Goal: Find specific page/section: Find specific page/section

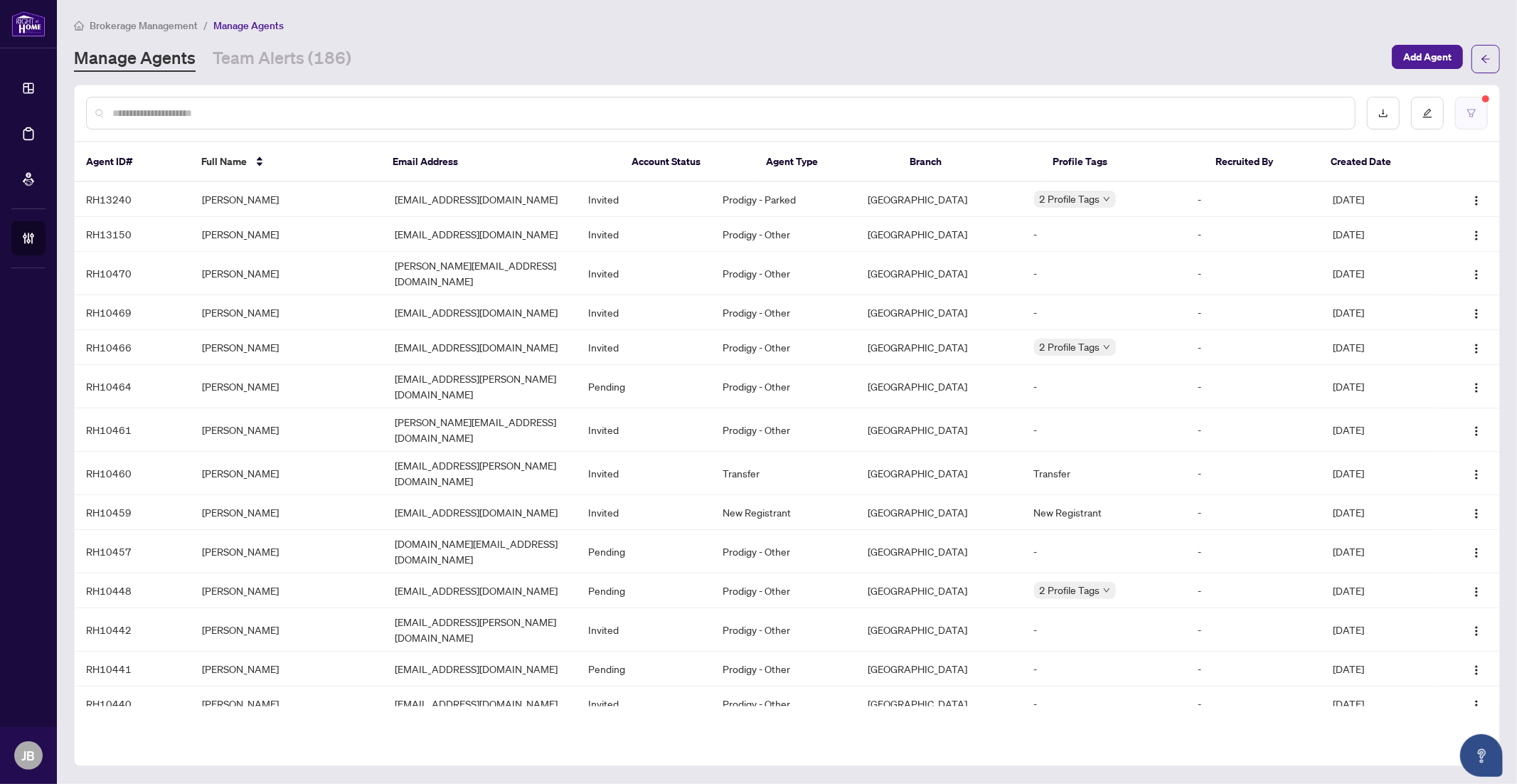
click at [1468, 111] on icon "filter" at bounding box center [1471, 113] width 10 height 10
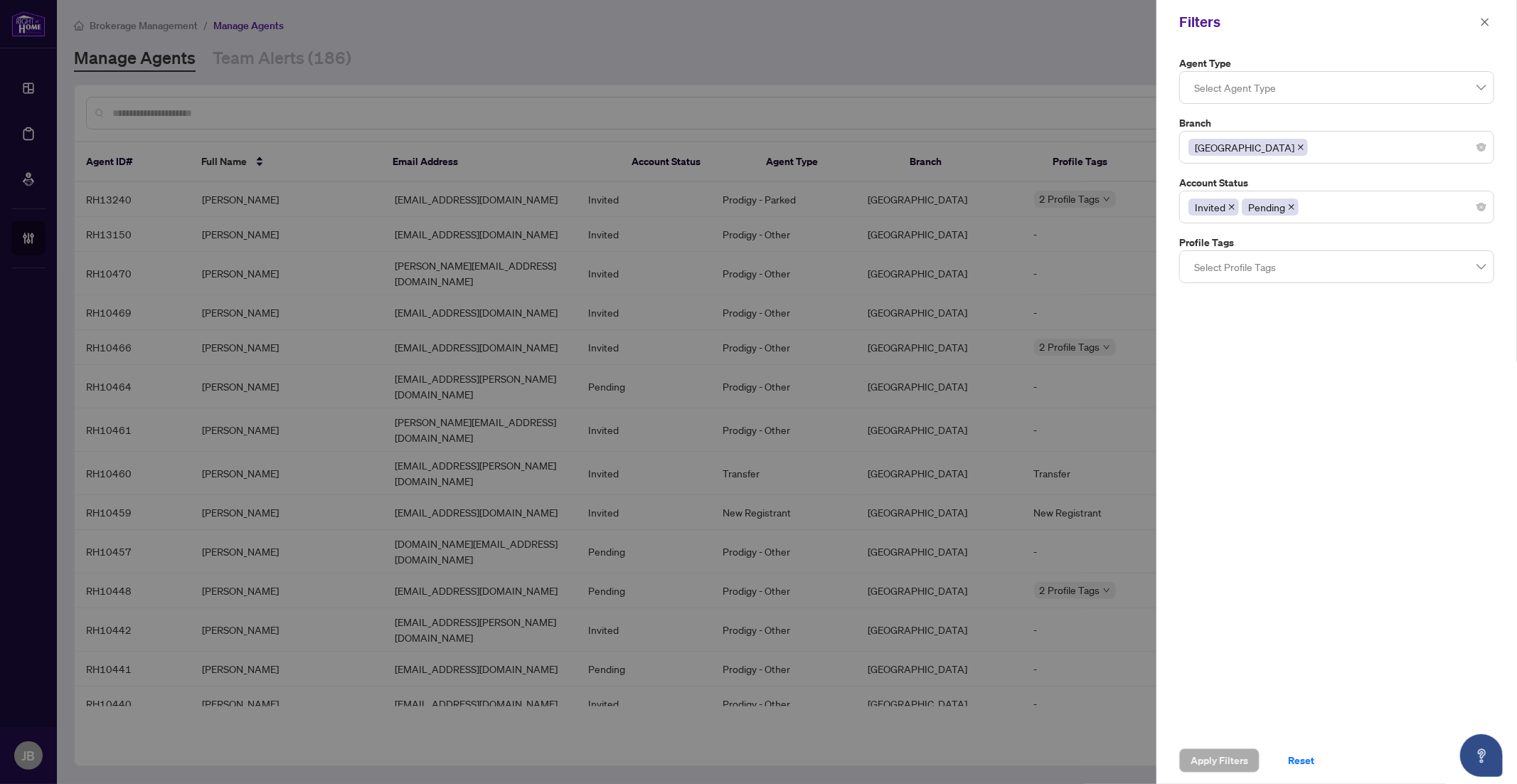
click at [1294, 206] on icon "close" at bounding box center [1291, 206] width 7 height 7
click at [1257, 208] on div "Invited" at bounding box center [1337, 207] width 297 height 26
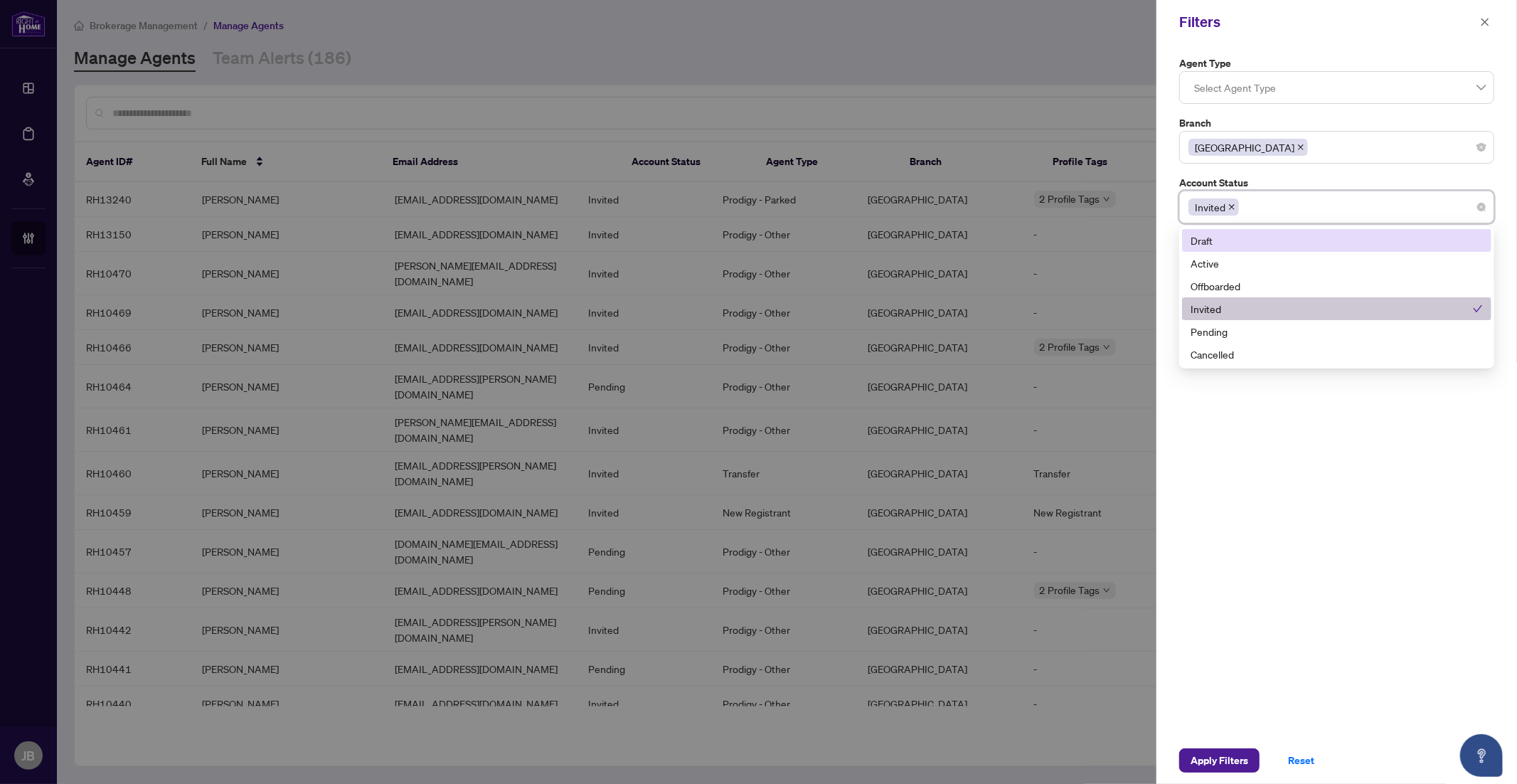
type input "*"
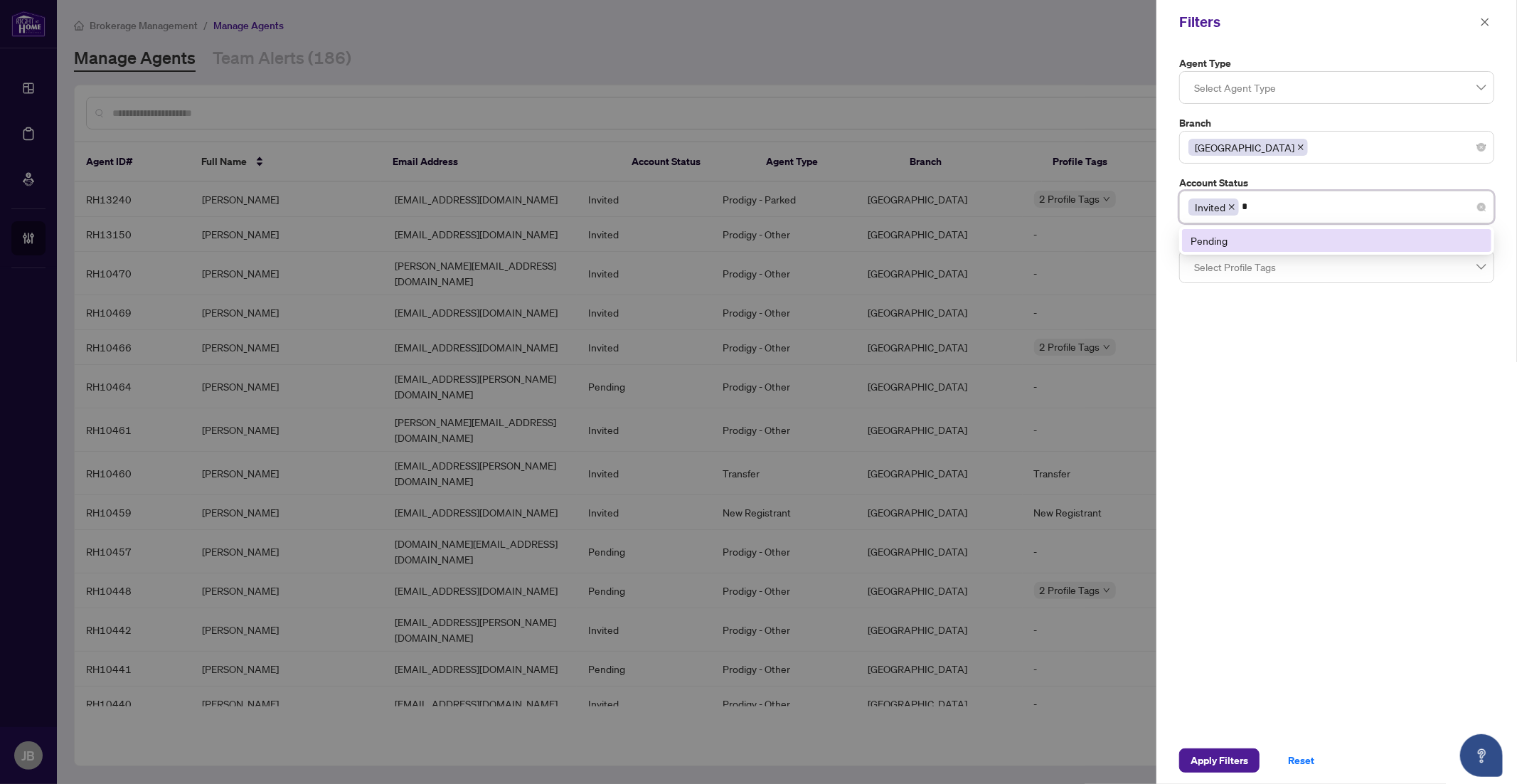
click at [1215, 244] on div "Pending" at bounding box center [1337, 241] width 292 height 16
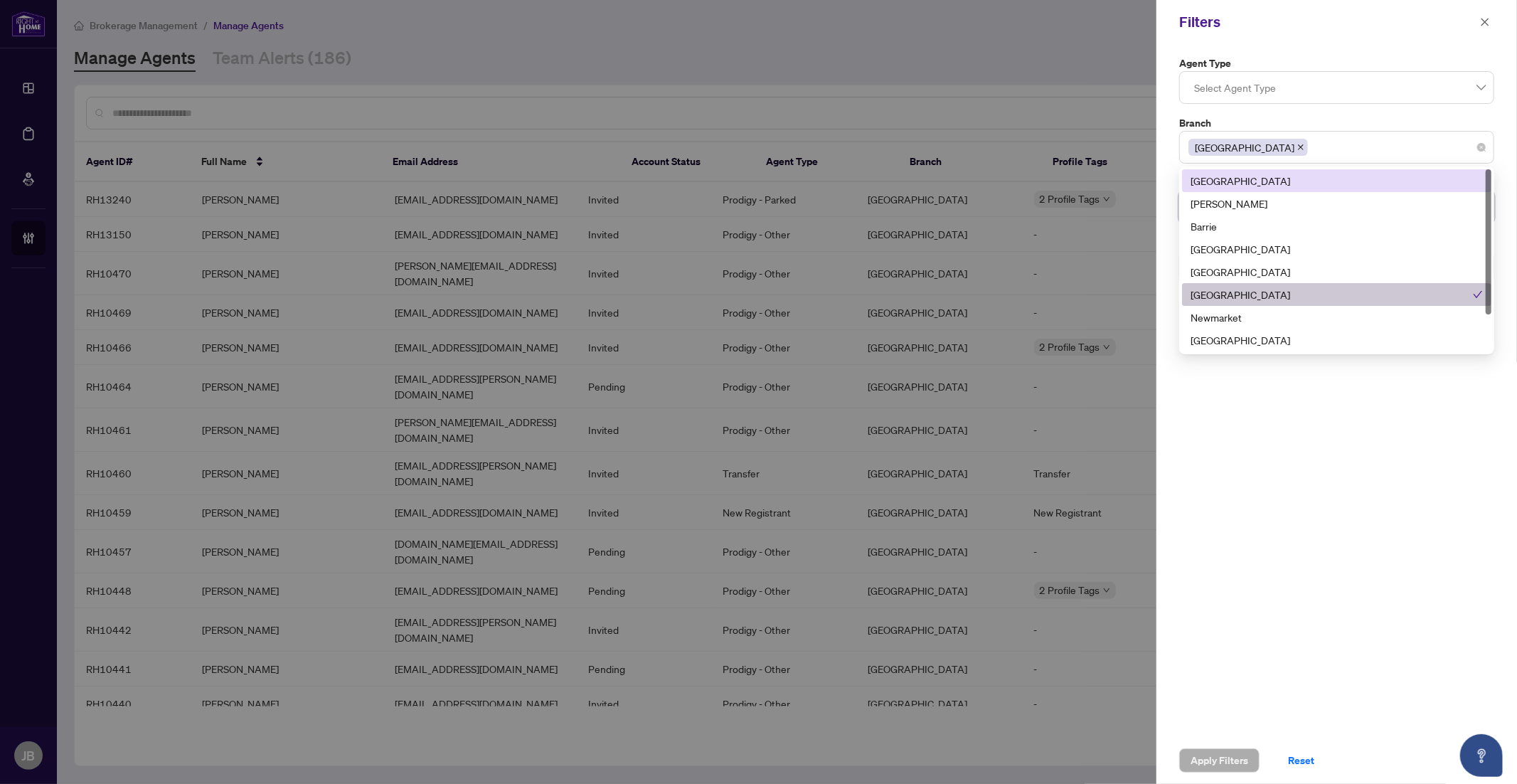
click at [1270, 151] on div "[GEOGRAPHIC_DATA]" at bounding box center [1337, 148] width 297 height 26
click at [1299, 148] on icon "close" at bounding box center [1301, 147] width 5 height 5
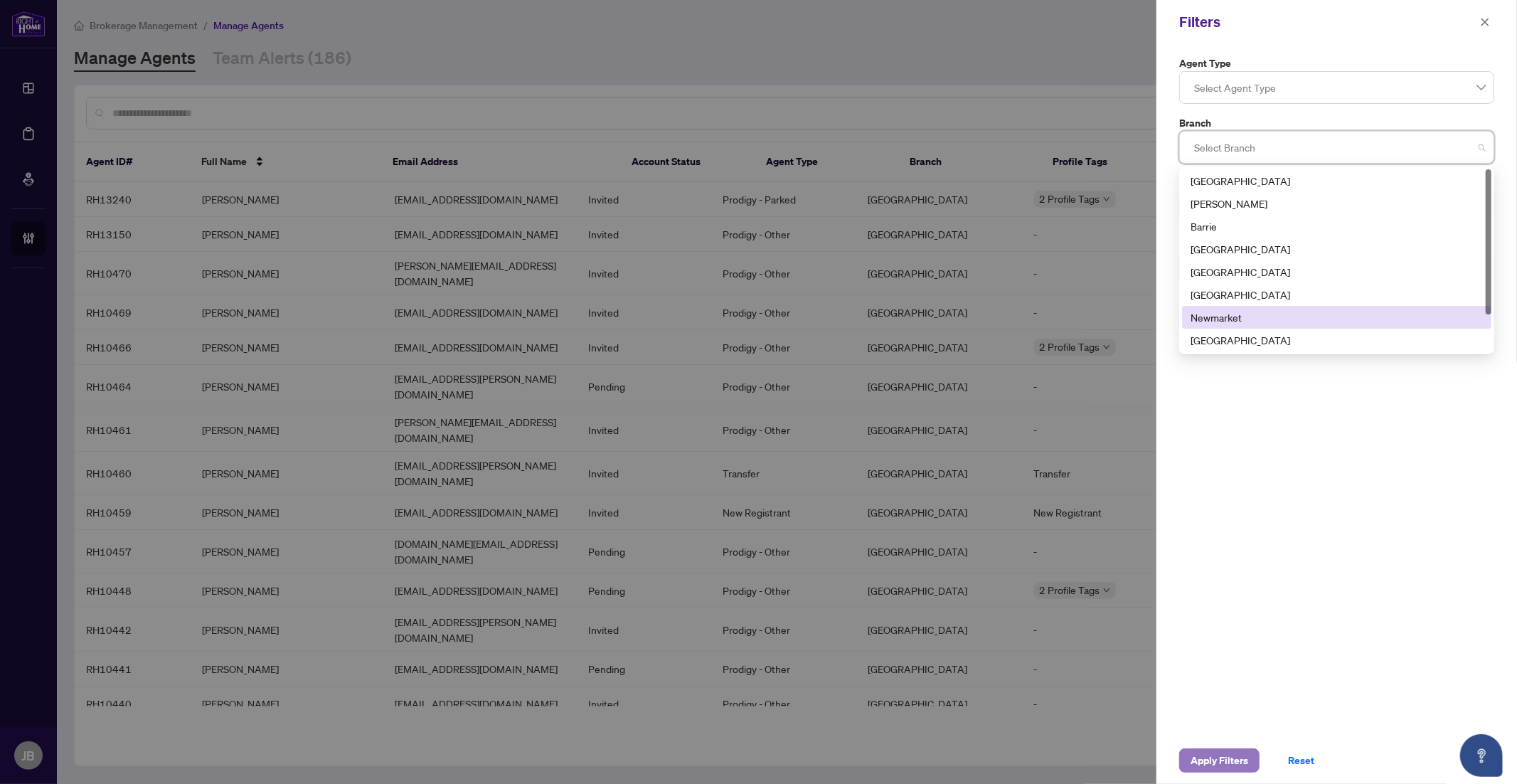
click at [1215, 764] on span "Apply Filters" at bounding box center [1219, 760] width 58 height 23
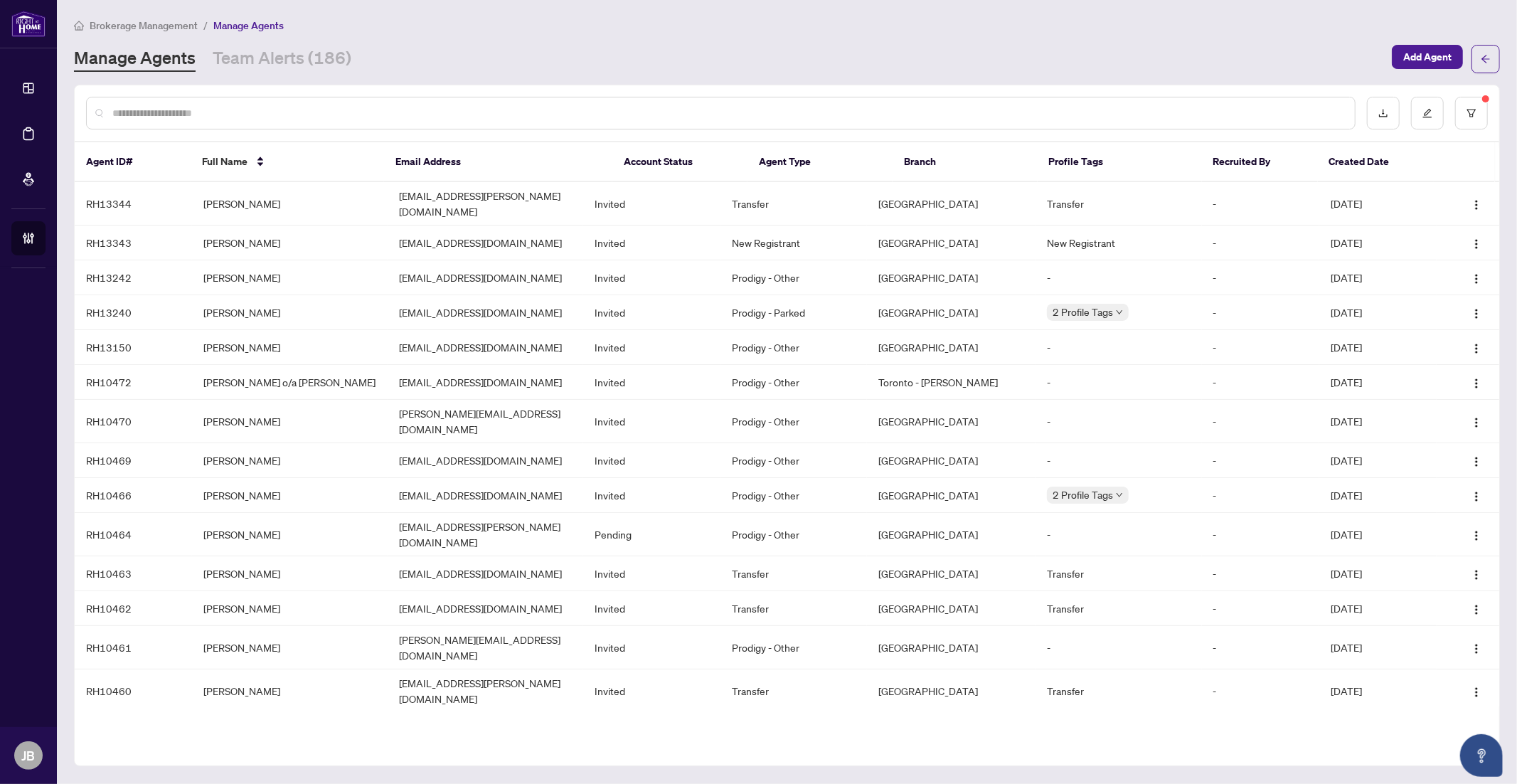
click at [167, 113] on input "text" at bounding box center [728, 113] width 1232 height 16
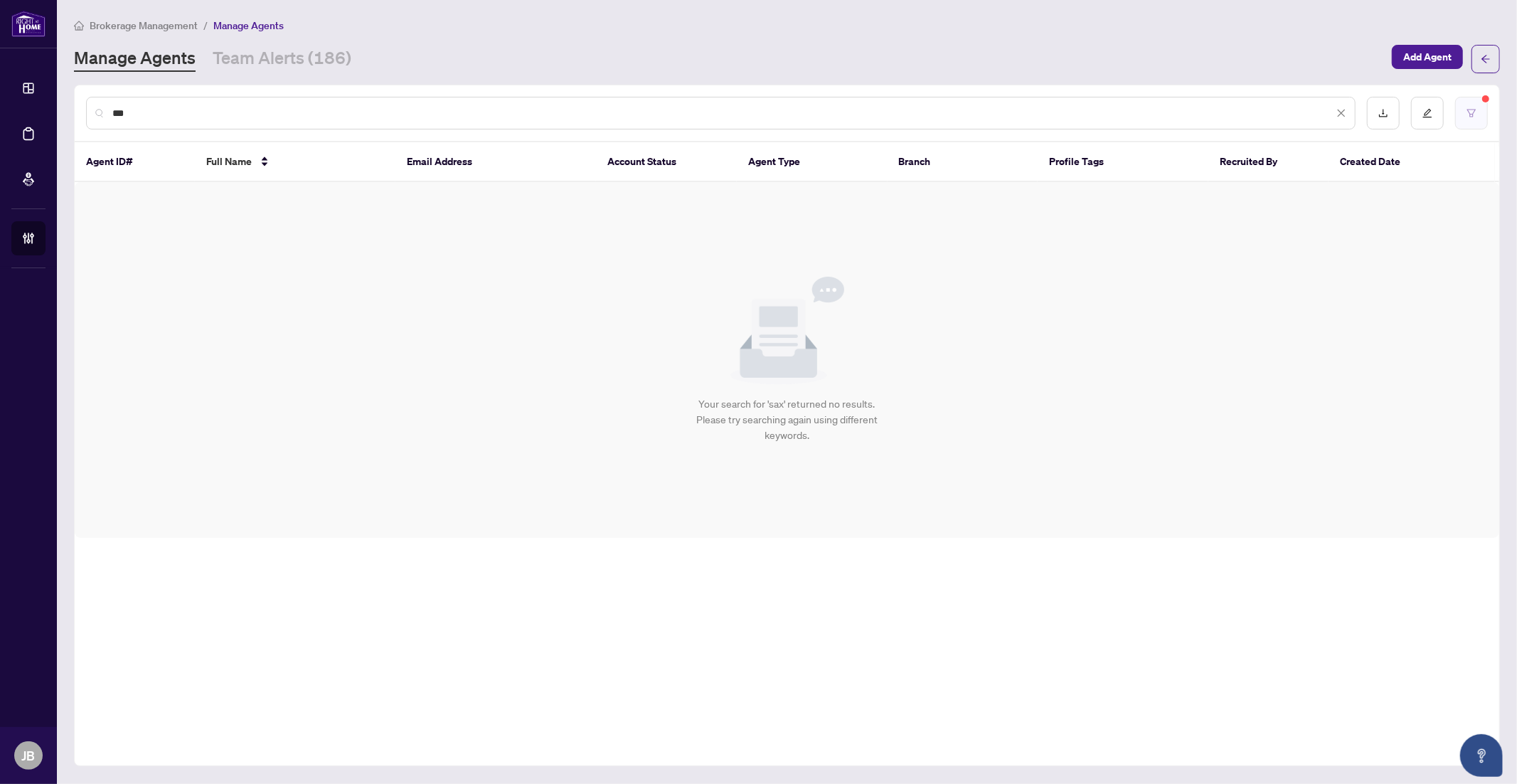
type input "***"
click at [1471, 114] on icon "filter" at bounding box center [1471, 113] width 10 height 10
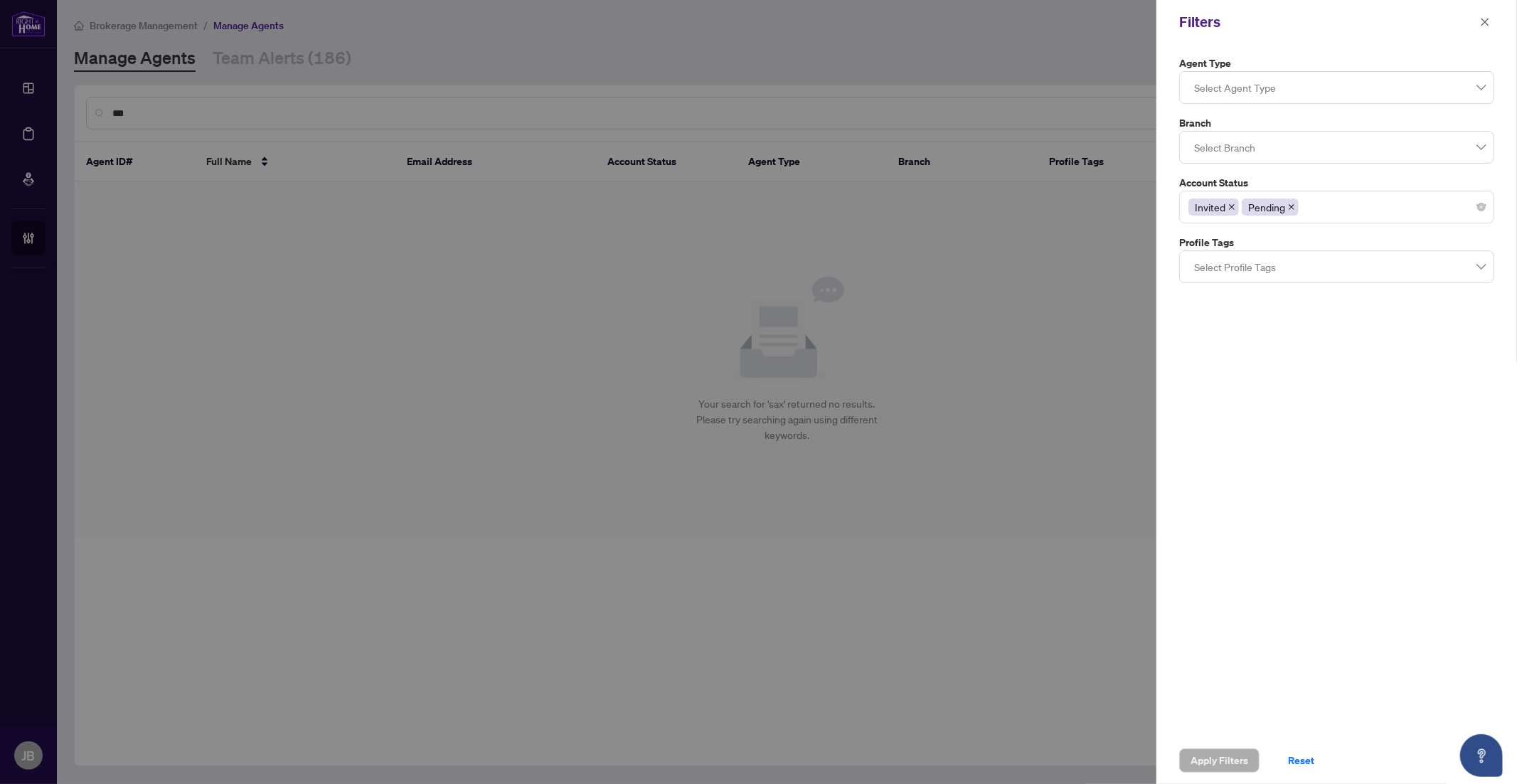
click at [1216, 147] on div at bounding box center [1337, 148] width 297 height 26
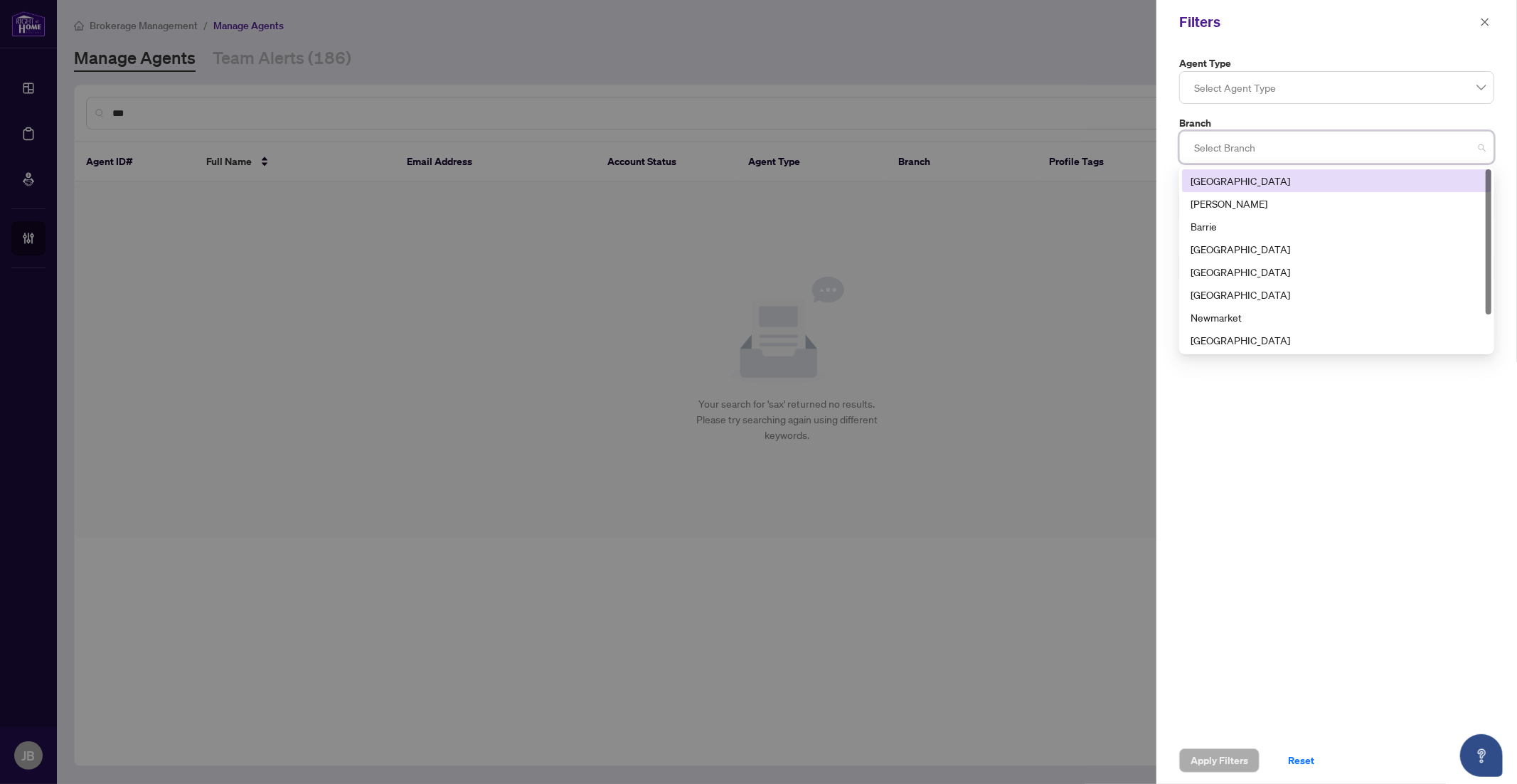
type input "*"
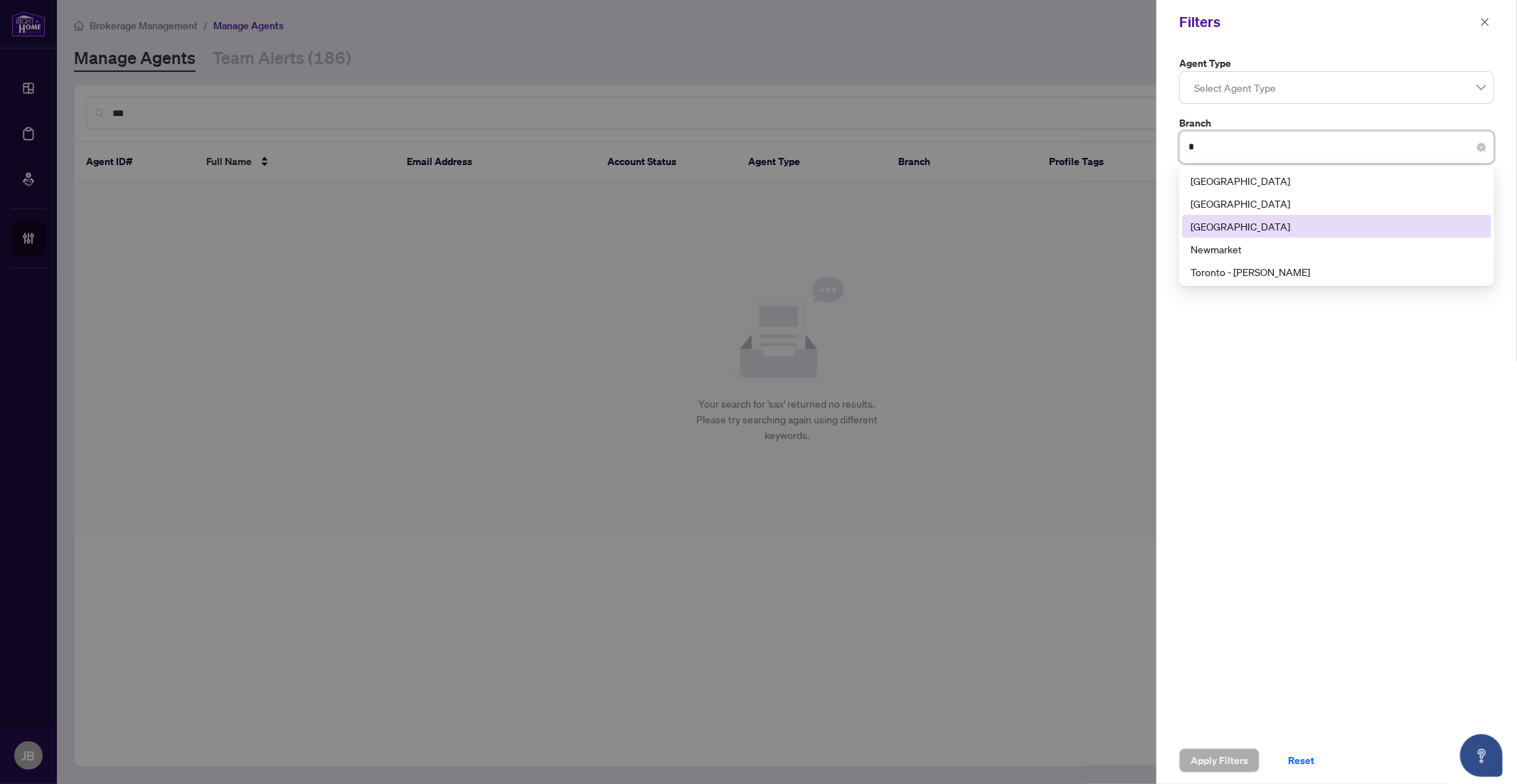
click at [1207, 223] on div "[GEOGRAPHIC_DATA]" at bounding box center [1337, 226] width 292 height 16
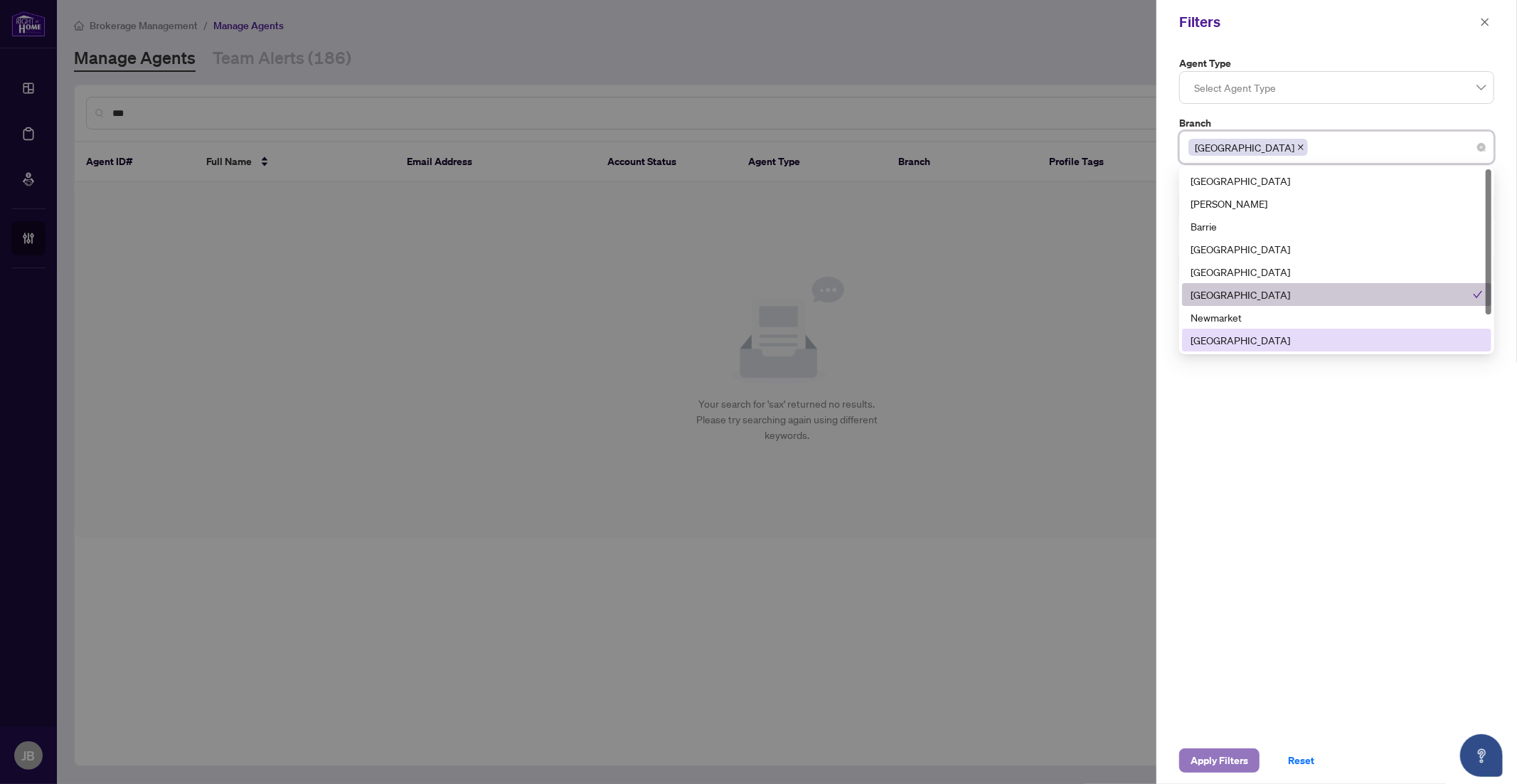
click at [1216, 760] on span "Apply Filters" at bounding box center [1219, 760] width 58 height 23
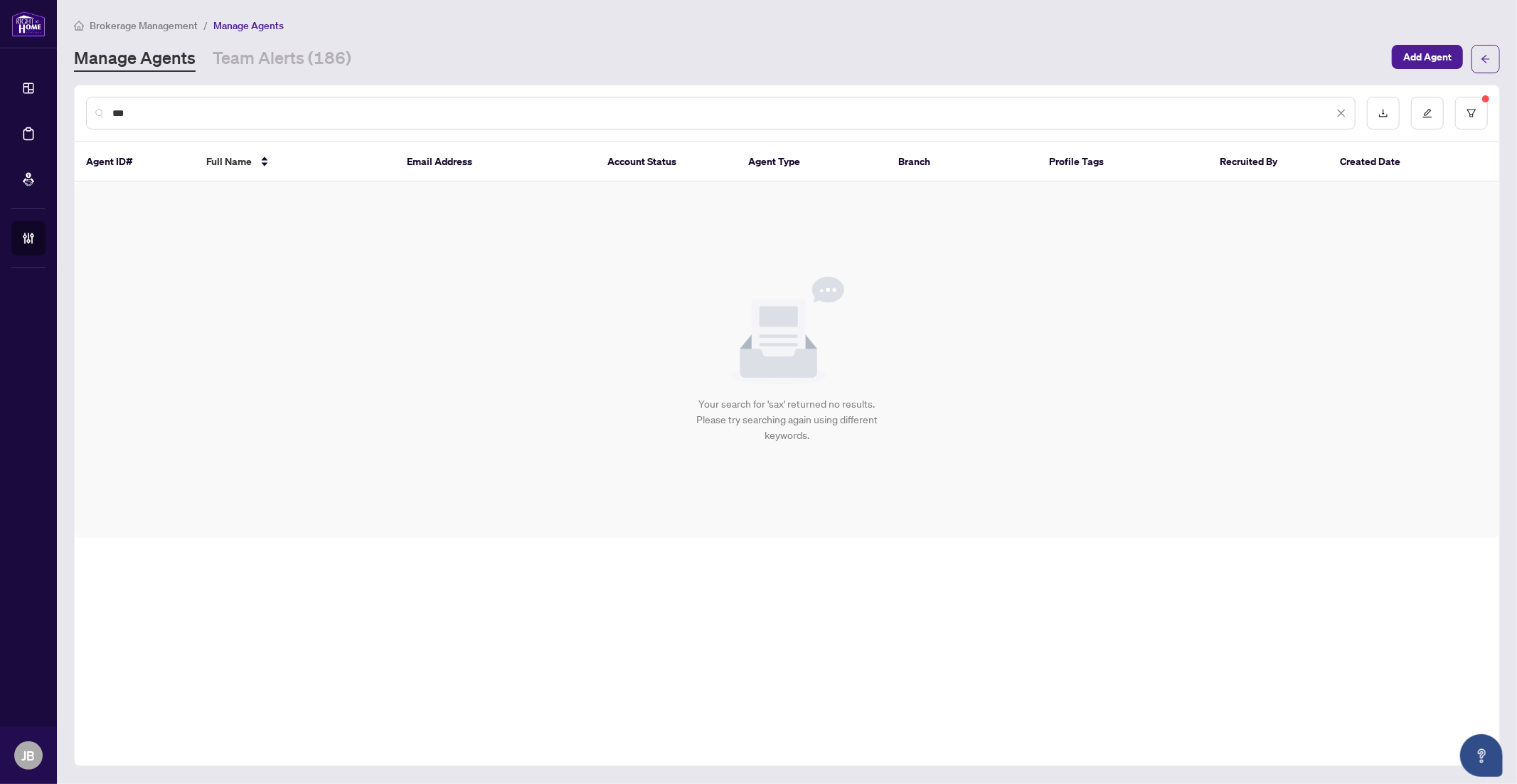
click at [152, 111] on input "***" at bounding box center [723, 113] width 1222 height 16
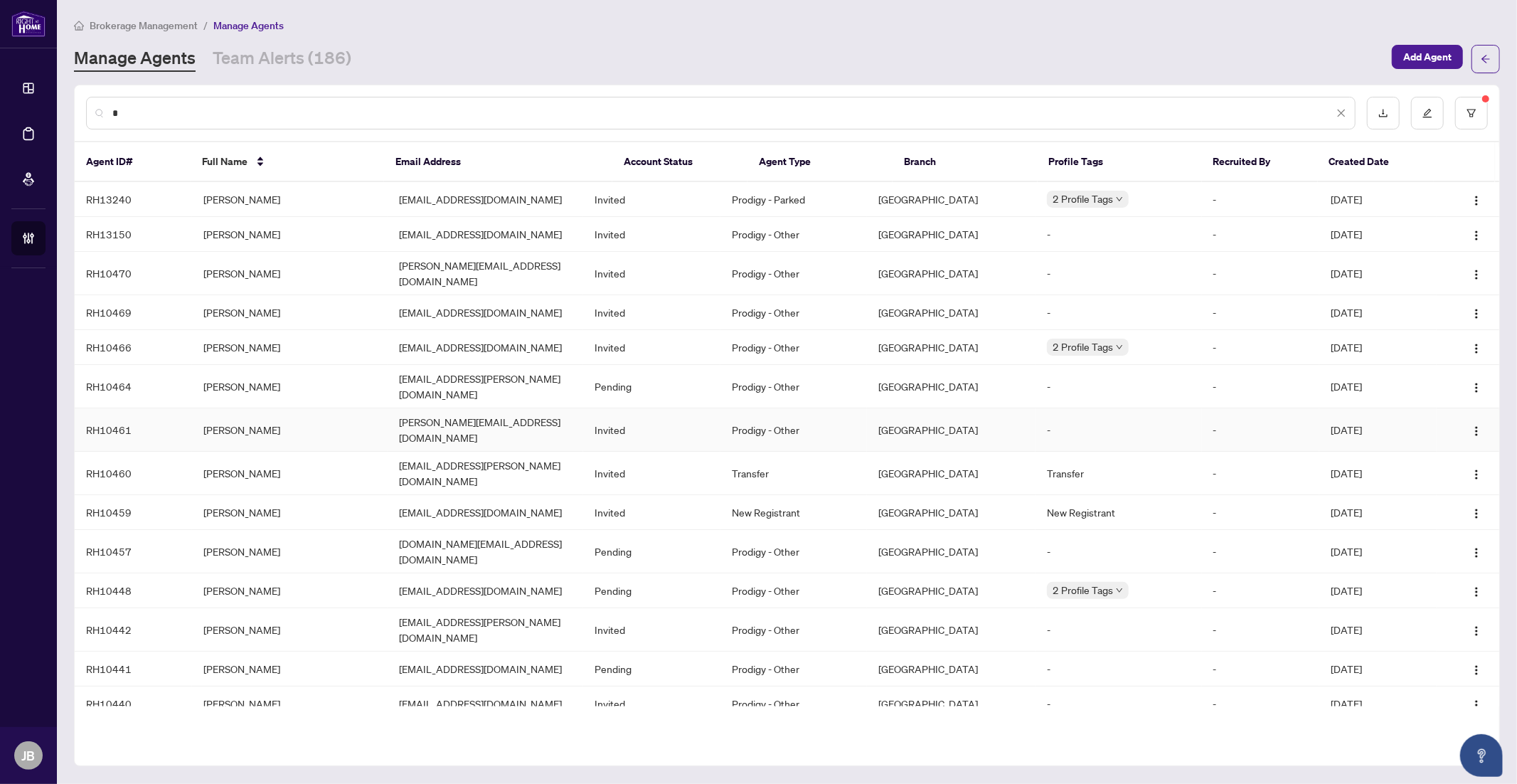
click at [254, 408] on td "[PERSON_NAME]" at bounding box center [289, 429] width 196 height 43
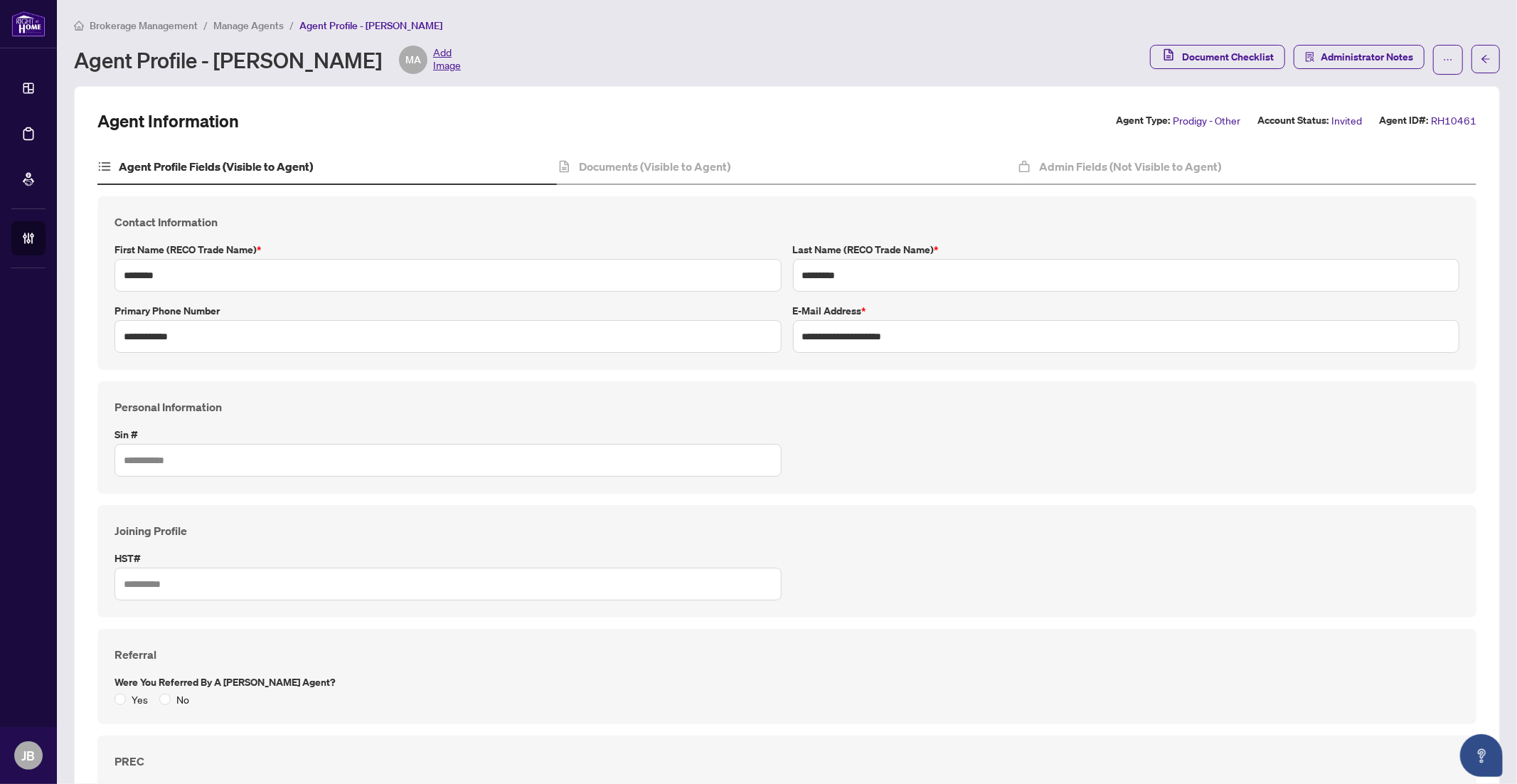
click at [253, 20] on span "Manage Agents" at bounding box center [248, 25] width 71 height 13
